Goal: Transaction & Acquisition: Purchase product/service

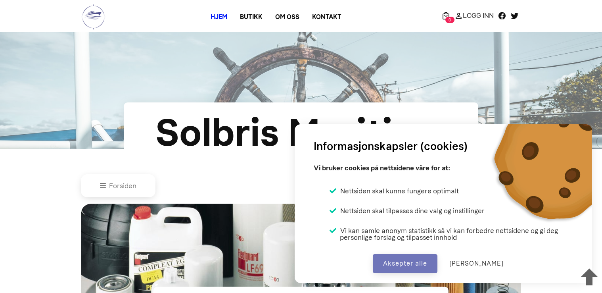
scroll to position [328, 0]
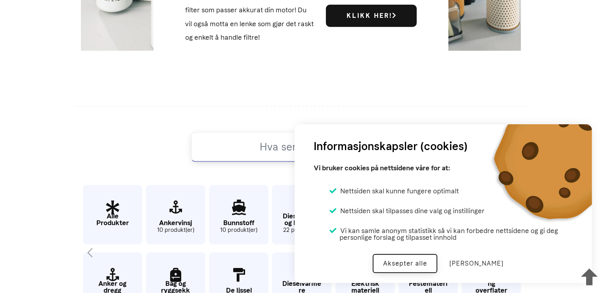
click at [417, 264] on button "Aksepter alle" at bounding box center [405, 263] width 65 height 19
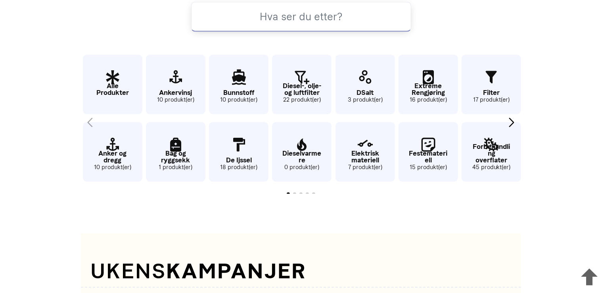
scroll to position [459, 0]
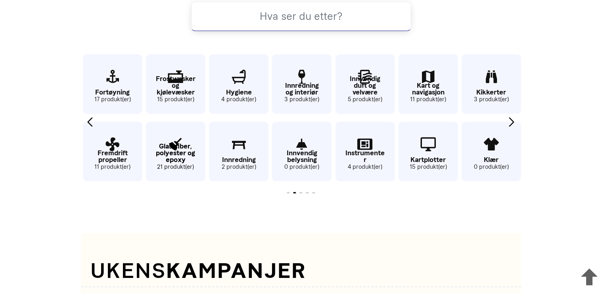
click at [180, 163] on small "21 produkt(er)" at bounding box center [176, 167] width 60 height 9
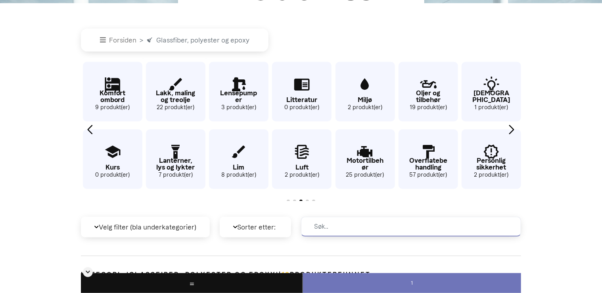
scroll to position [145, 0]
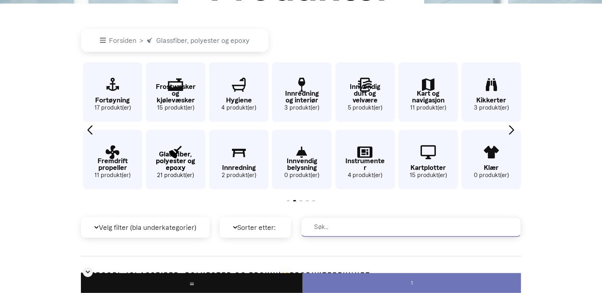
click at [183, 165] on p "Glassfiber, polyester og epoxy" at bounding box center [176, 161] width 60 height 20
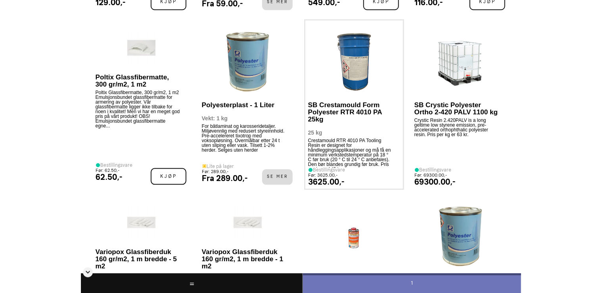
scroll to position [776, 0]
click at [332, 114] on p "SB Crestamould Form Polyester RTR 4010 PA 25kg" at bounding box center [350, 112] width 85 height 21
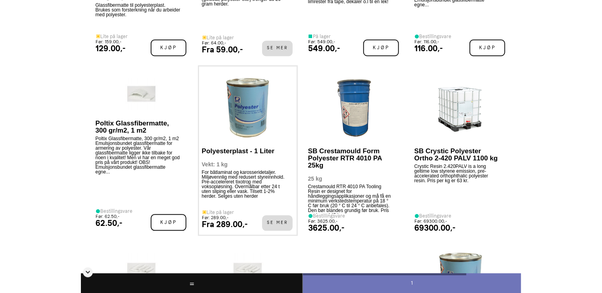
scroll to position [730, 0]
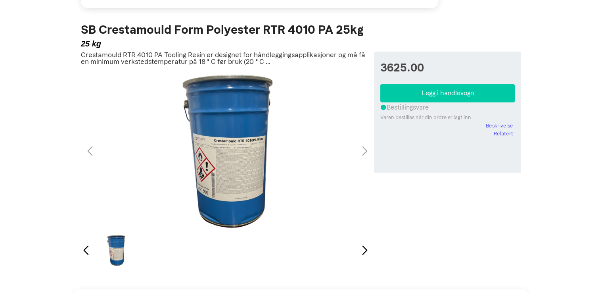
scroll to position [97, 0]
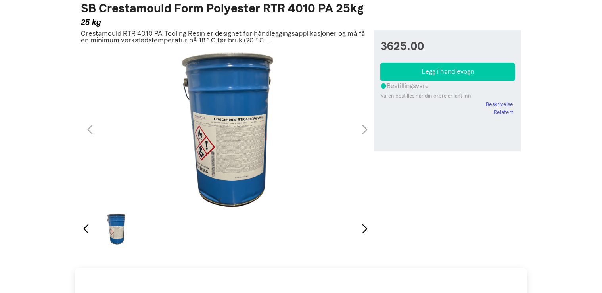
click at [365, 131] on div "1 / 1" at bounding box center [227, 130] width 296 height 160
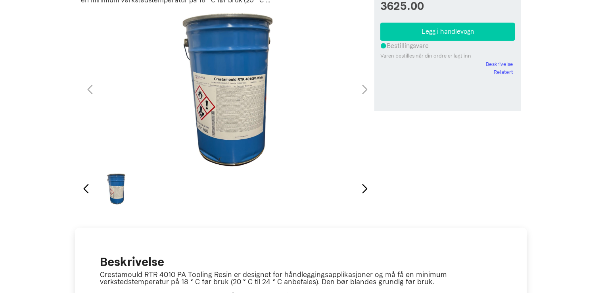
scroll to position [90, 0]
